Goal: Task Accomplishment & Management: Manage account settings

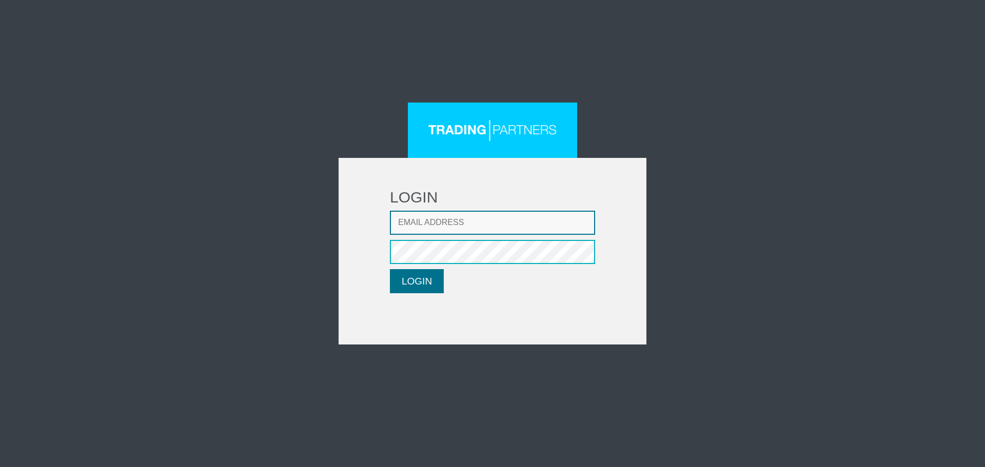
type input "CRousou@fxcess.com"
click at [413, 282] on button "LOGIN" at bounding box center [417, 281] width 54 height 24
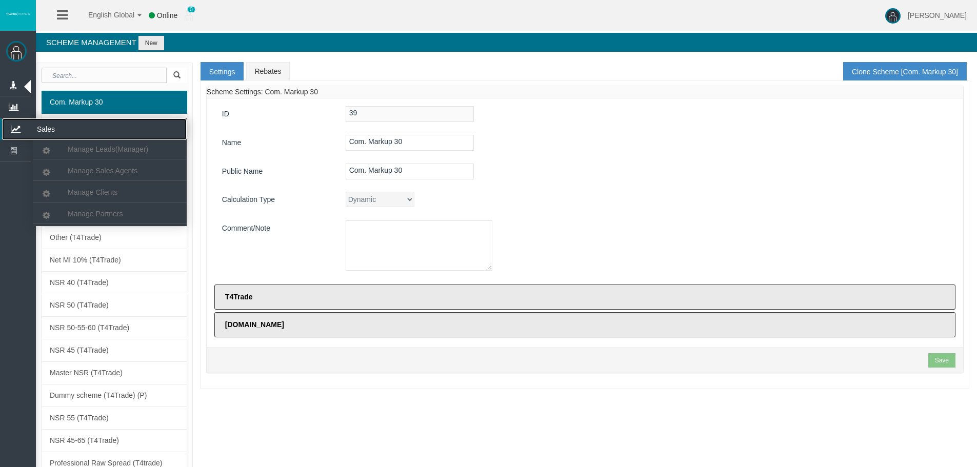
click at [22, 123] on icon at bounding box center [15, 129] width 27 height 22
click at [93, 211] on span "Manage Partners" at bounding box center [95, 214] width 55 height 8
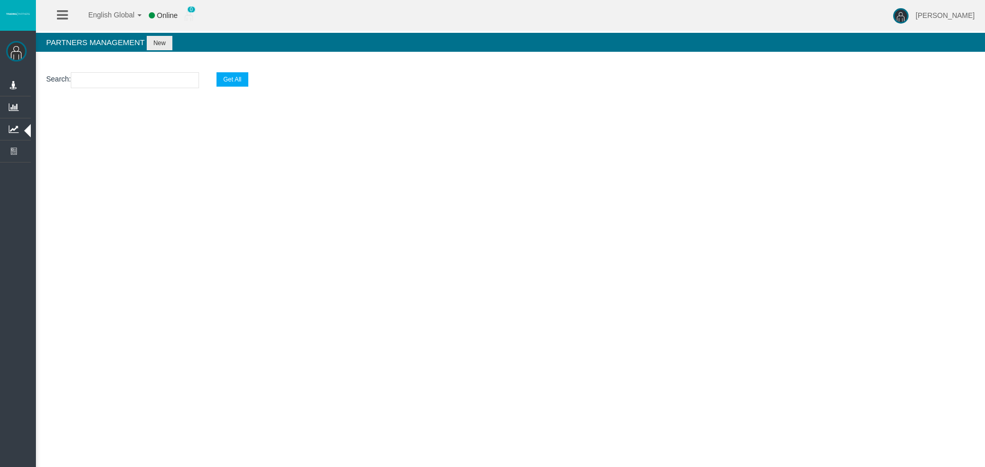
click at [101, 85] on input "text" at bounding box center [135, 80] width 128 height 16
paste input "IBqo1m9"
type input "IBqo1m9"
select select "25"
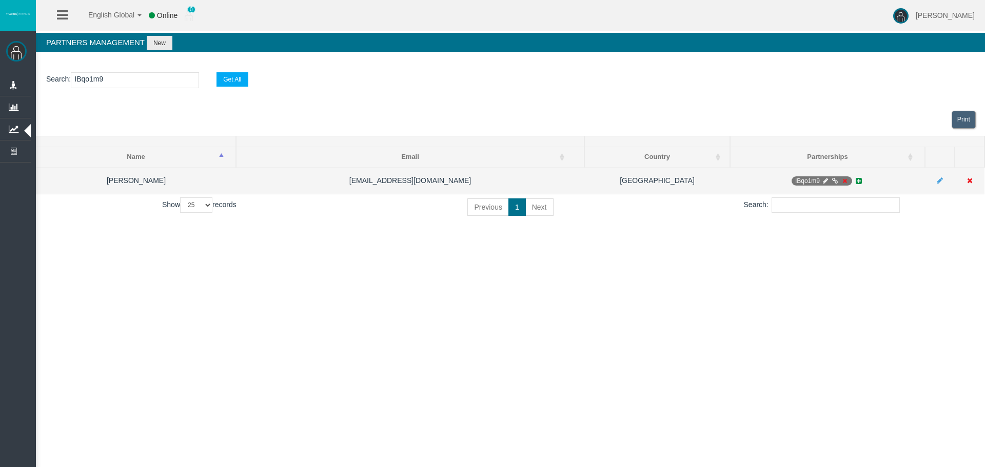
type input "IBqo1m9"
click at [825, 180] on icon at bounding box center [825, 181] width 8 height 6
select select "0"
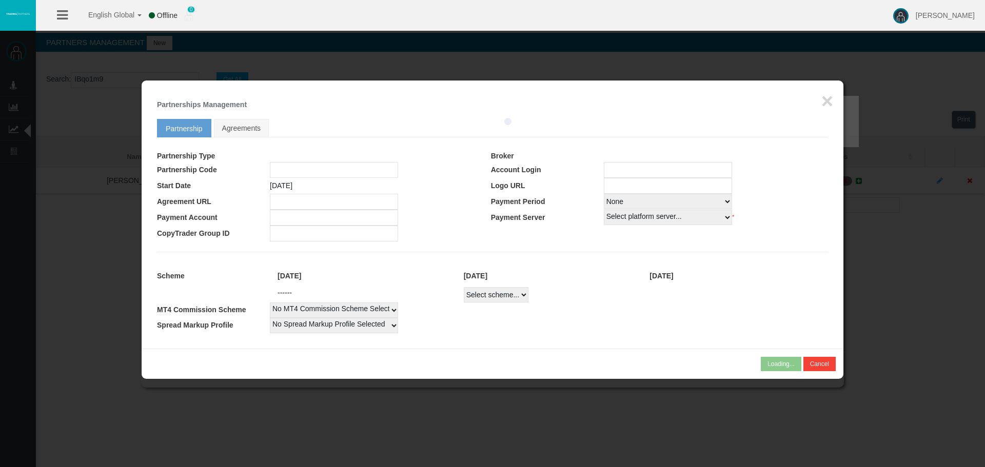
type input "IBqo1m9"
type input "19267827"
select select "1"
type input "19267827"
select select "1"
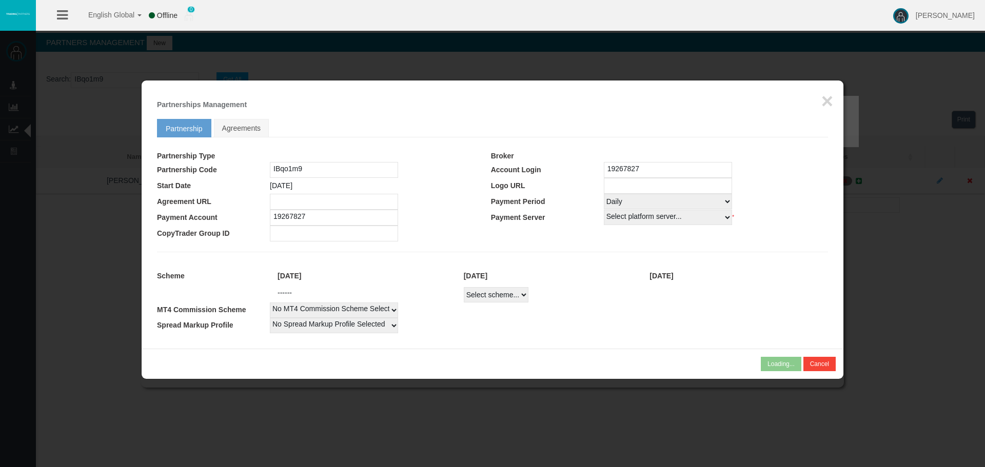
select select
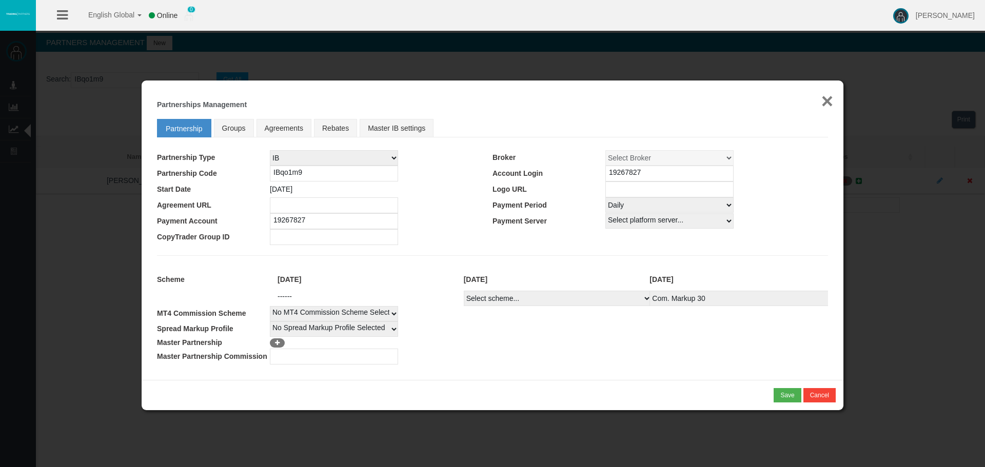
click at [822, 103] on button "×" at bounding box center [827, 101] width 12 height 21
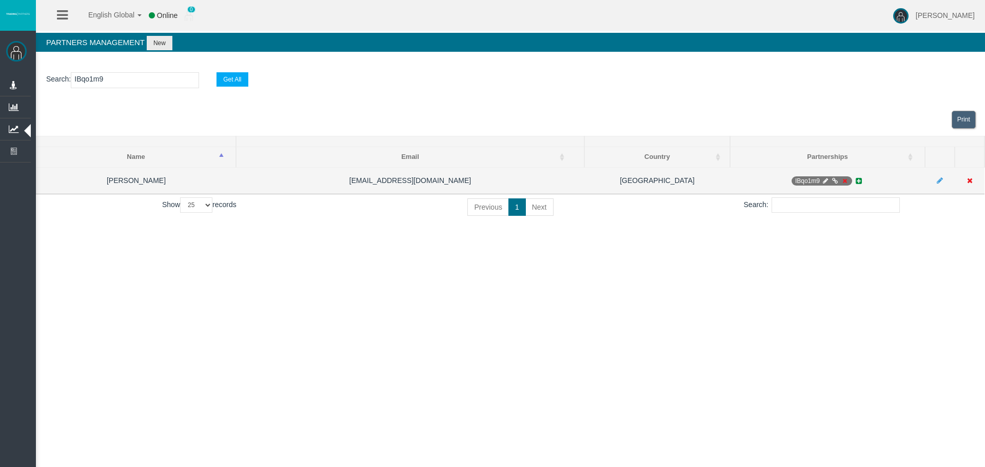
click at [844, 178] on icon at bounding box center [844, 181] width 8 height 6
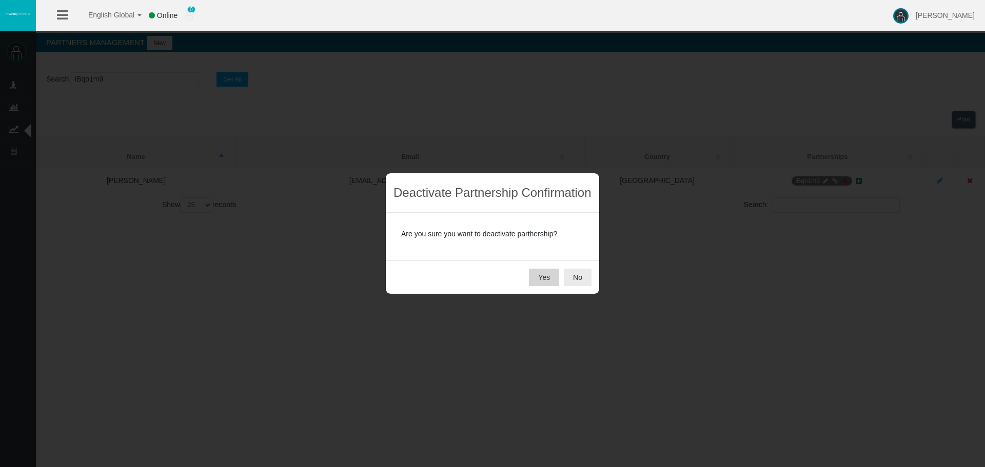
click at [543, 275] on button "Yes" at bounding box center [544, 277] width 30 height 17
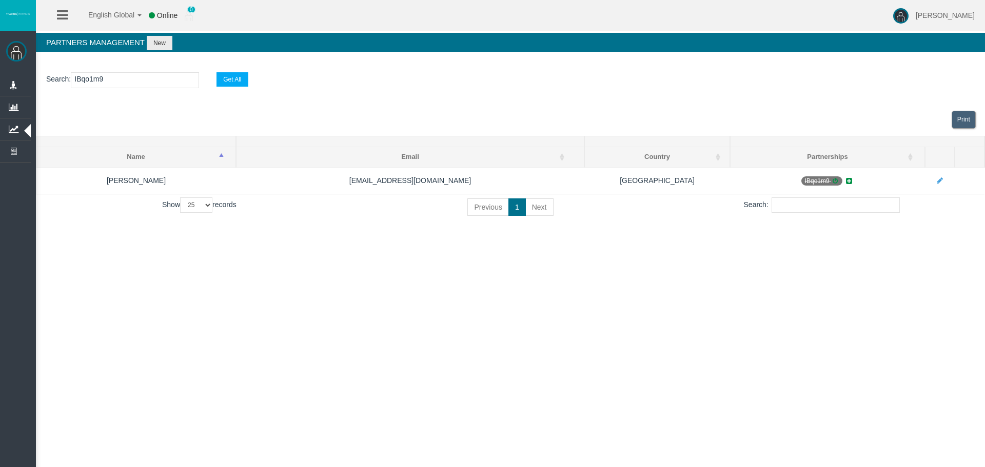
drag, startPoint x: 136, startPoint y: 77, endPoint x: 72, endPoint y: 78, distance: 64.1
click at [72, 78] on p "Search : IBqo1m9 Get All" at bounding box center [510, 80] width 928 height 16
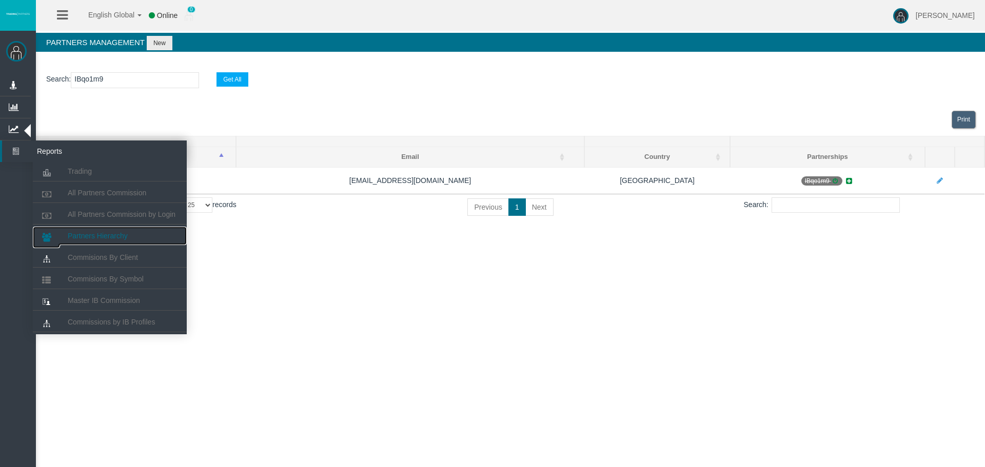
click at [91, 235] on span "Partners Hierarchy" at bounding box center [98, 236] width 60 height 8
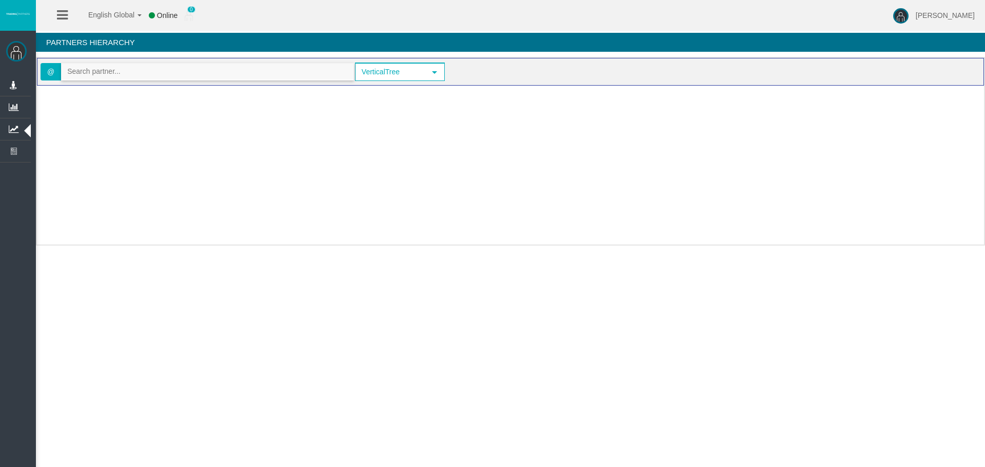
click at [98, 71] on input "text" at bounding box center [208, 72] width 292 height 16
paste input "IBqo1m9"
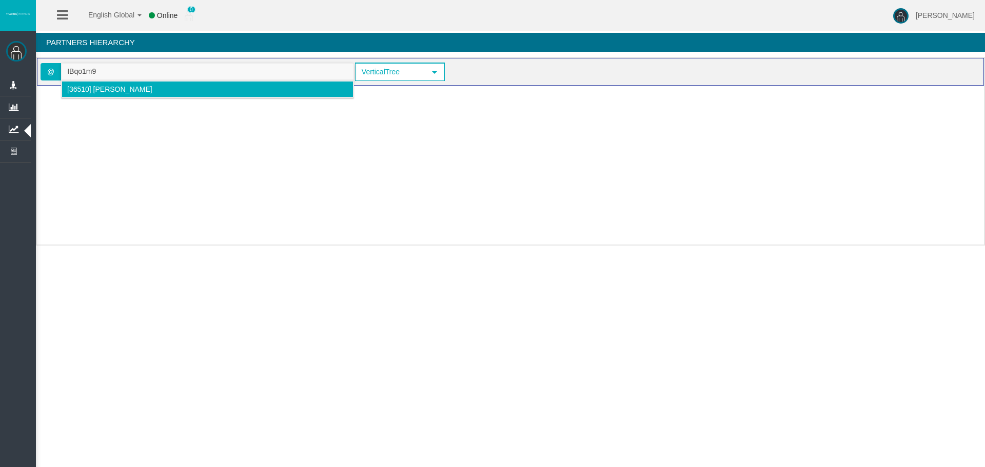
click at [95, 90] on span "[36510] [PERSON_NAME]" at bounding box center [109, 89] width 85 height 8
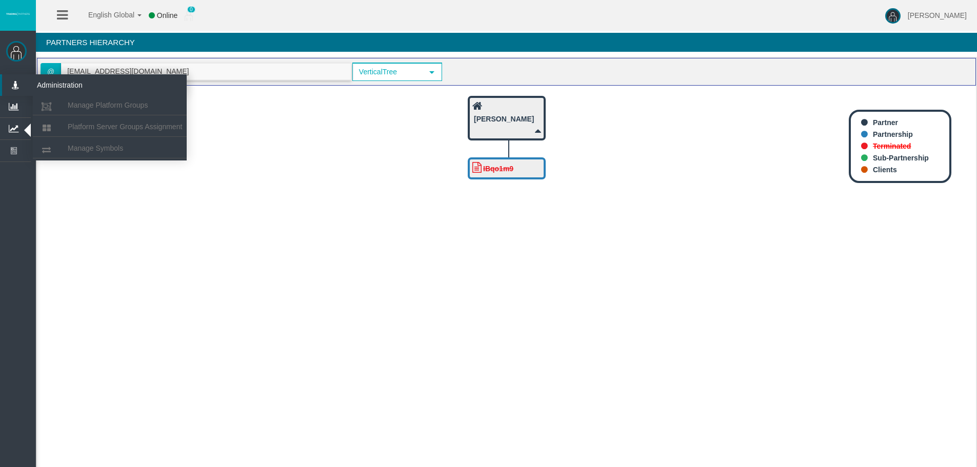
drag, startPoint x: 170, startPoint y: 70, endPoint x: 16, endPoint y: 75, distance: 153.9
click at [18, 75] on div "[PERSON_NAME] Administration Manage Platform Groups Platform Server Groups Assi…" at bounding box center [497, 245] width 959 height 491
paste input "IBgd7db"
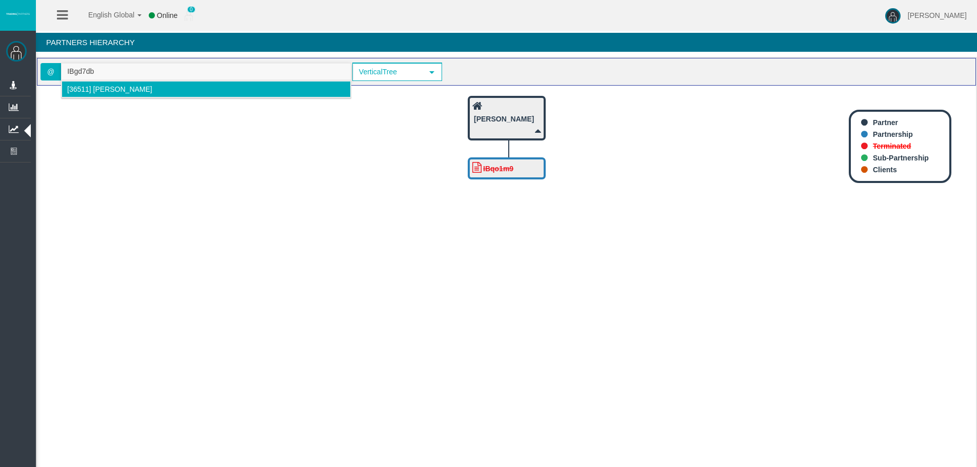
click at [99, 91] on span "[36511] [PERSON_NAME]" at bounding box center [109, 89] width 85 height 8
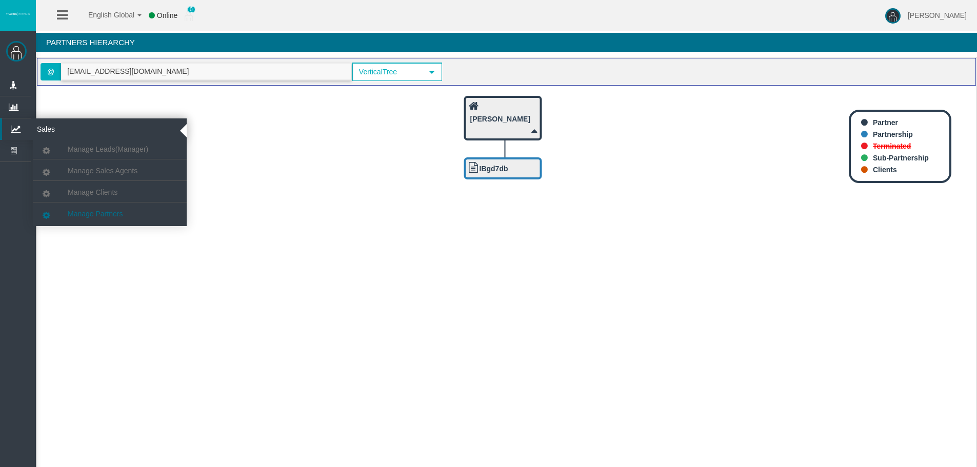
type input "[EMAIL_ADDRESS][DOMAIN_NAME]"
click at [86, 206] on link "Manage Partners" at bounding box center [110, 214] width 154 height 18
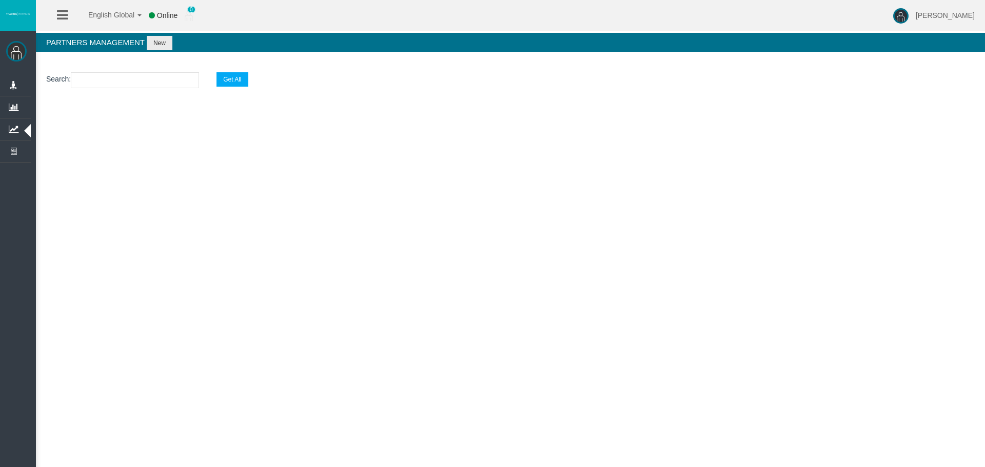
click at [113, 76] on input "text" at bounding box center [135, 80] width 128 height 16
paste input "IBgd7db"
type input "IBgd7db"
select select "25"
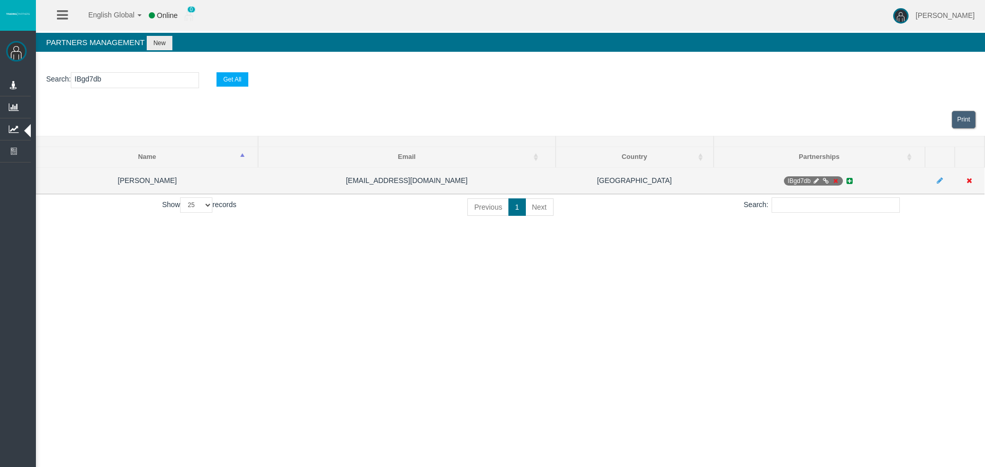
click at [834, 181] on icon at bounding box center [835, 181] width 8 height 6
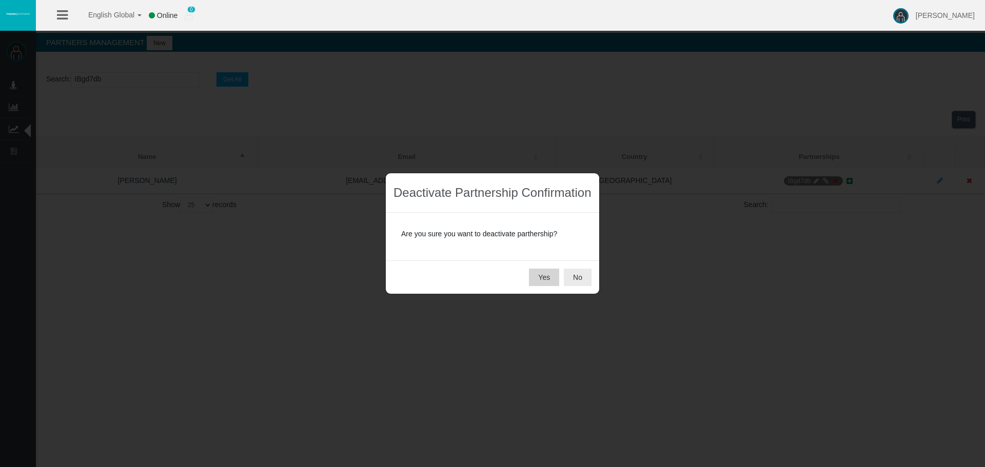
click at [543, 275] on button "Yes" at bounding box center [544, 277] width 30 height 17
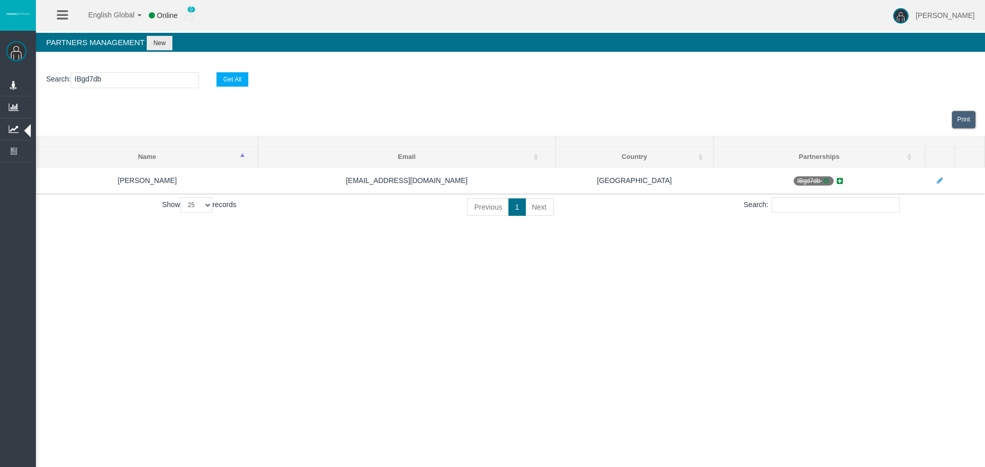
drag, startPoint x: 106, startPoint y: 75, endPoint x: 52, endPoint y: 83, distance: 54.8
click at [52, 83] on p "Search : IBgd7db Get All" at bounding box center [510, 80] width 928 height 16
paste input "kkwej"
type input "IBkkwej"
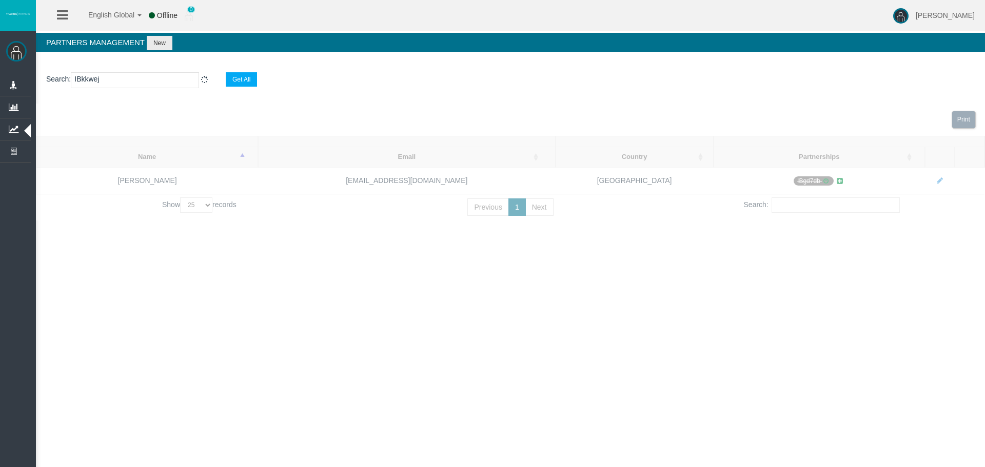
select select "25"
